Goal: Information Seeking & Learning: Learn about a topic

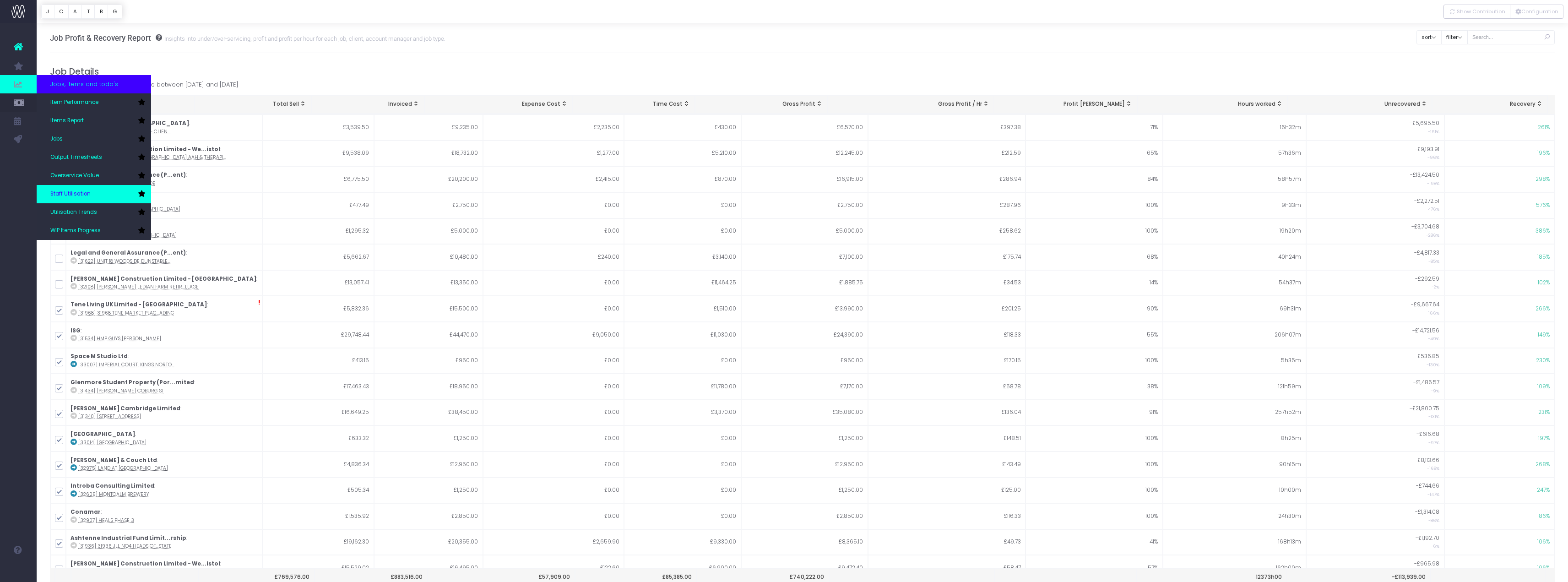
click at [67, 190] on span "Staff Utilisation" at bounding box center [70, 194] width 41 height 8
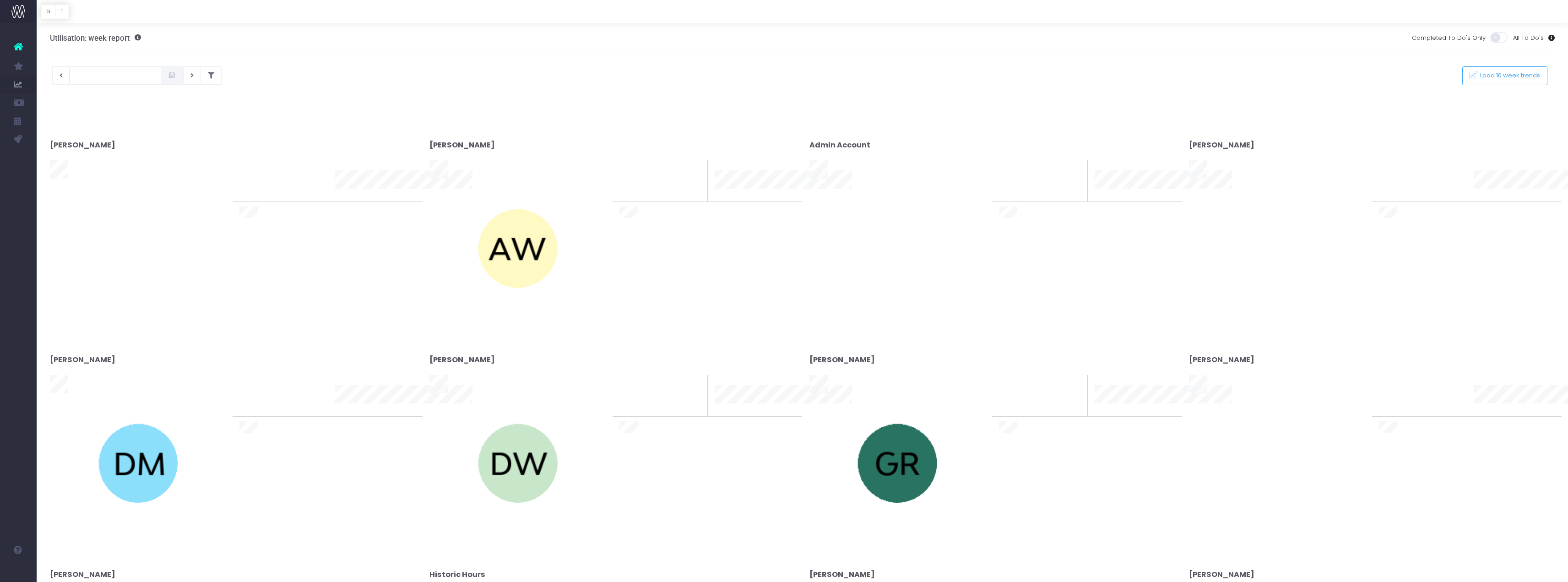
type input "10-09-2025"
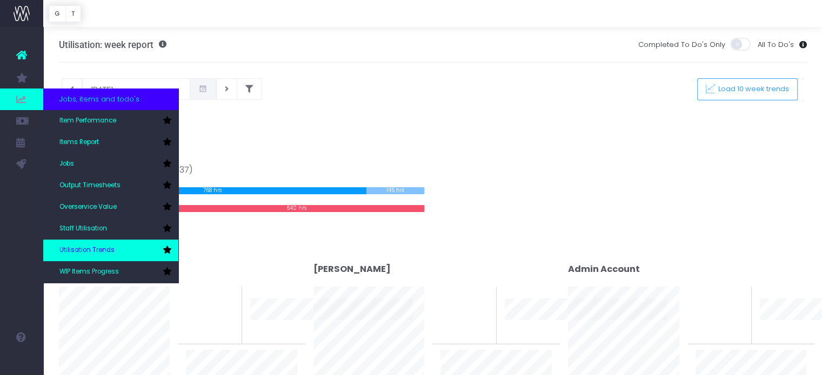
click at [75, 251] on span "Utilisation Trends" at bounding box center [86, 251] width 55 height 10
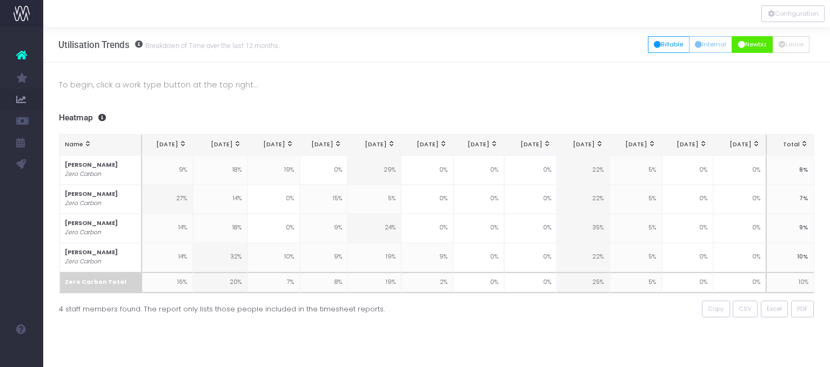
click at [738, 45] on icon "button" at bounding box center [741, 45] width 7 height 0
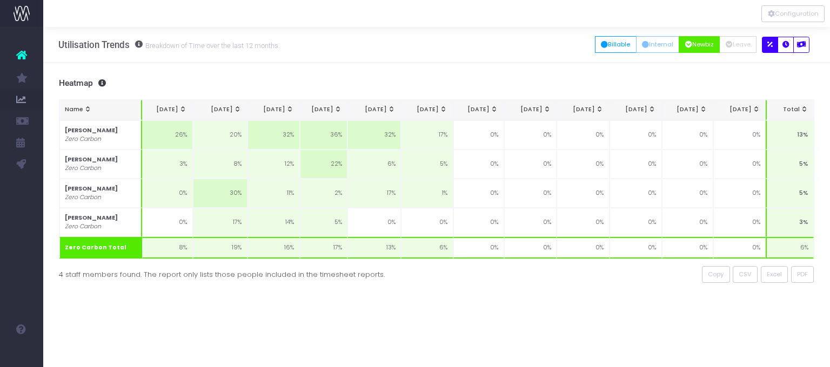
click at [687, 45] on icon "button" at bounding box center [688, 45] width 7 height 0
click at [609, 44] on button "Billable" at bounding box center [616, 44] width 42 height 17
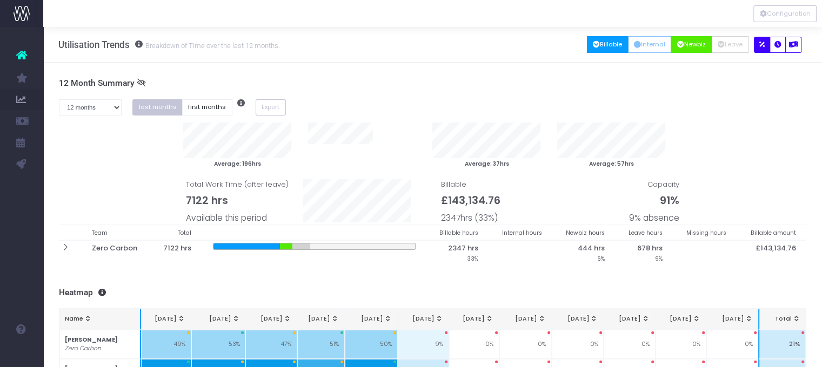
click at [678, 45] on icon "button" at bounding box center [680, 45] width 7 height 0
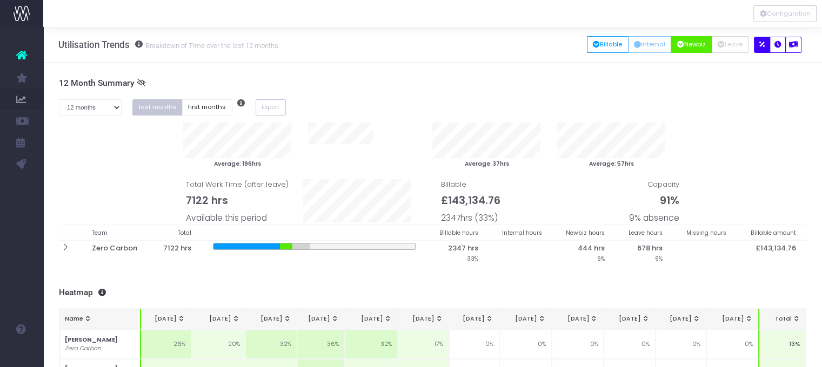
click at [677, 45] on icon "button" at bounding box center [680, 45] width 7 height 0
click at [734, 136] on div at bounding box center [736, 146] width 125 height 46
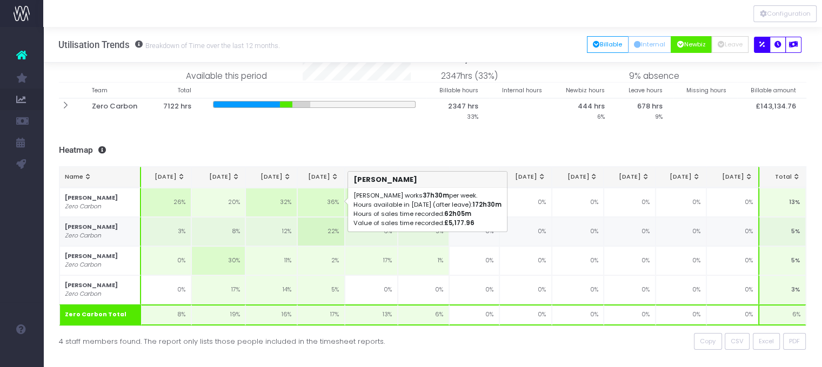
scroll to position [108, 0]
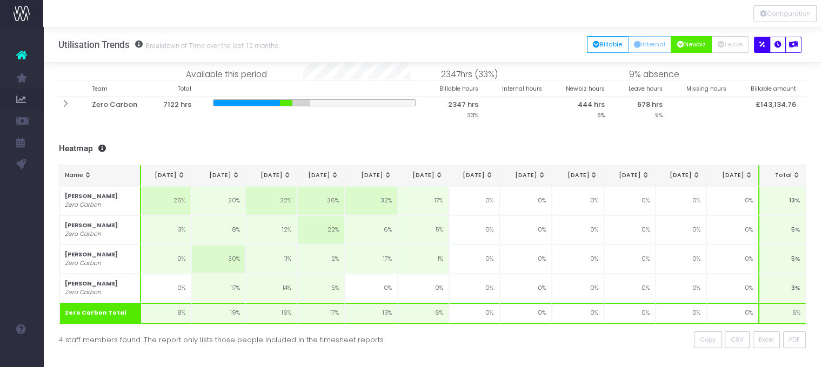
click at [682, 45] on button "Newbiz" at bounding box center [690, 44] width 41 height 17
click at [680, 43] on button "Newbiz" at bounding box center [690, 44] width 41 height 17
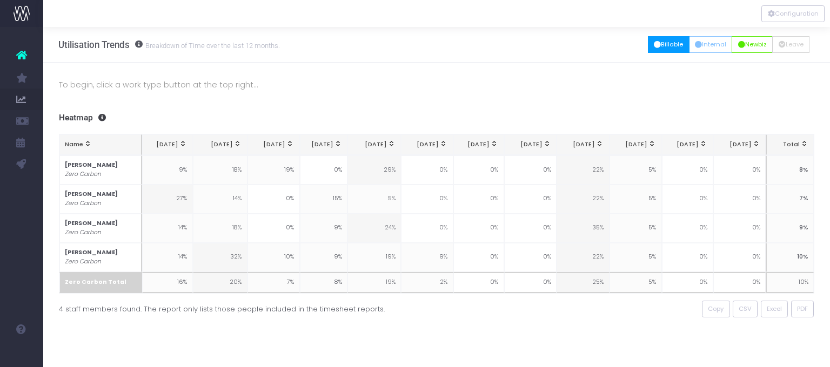
click at [656, 48] on button "Billable" at bounding box center [669, 44] width 42 height 17
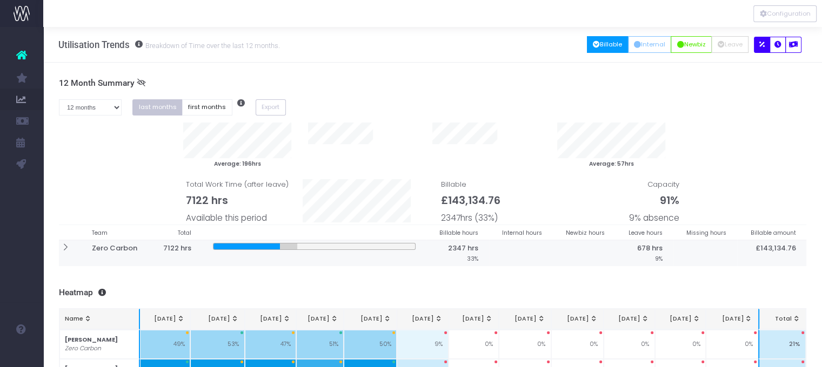
click at [67, 247] on icon at bounding box center [65, 247] width 9 height 9
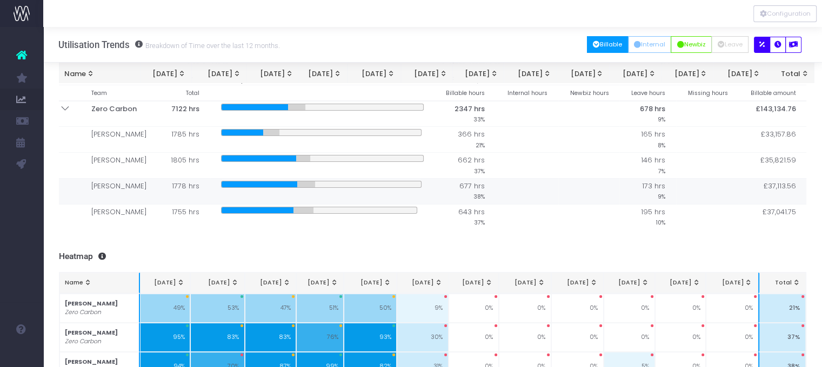
scroll to position [108, 0]
